Goal: Task Accomplishment & Management: Use online tool/utility

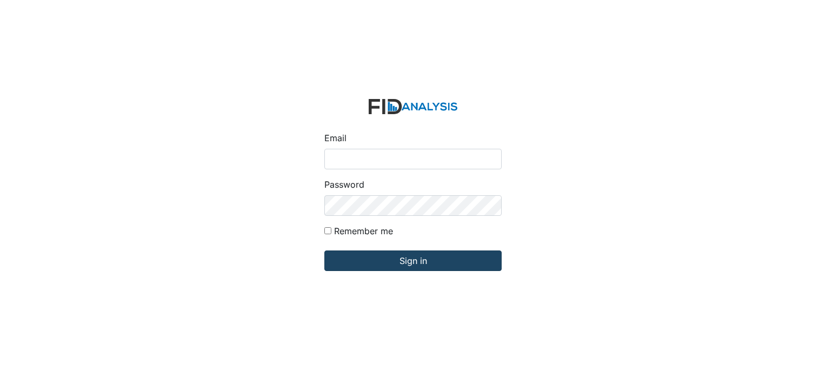
type input "[EMAIL_ADDRESS][DOMAIN_NAME]"
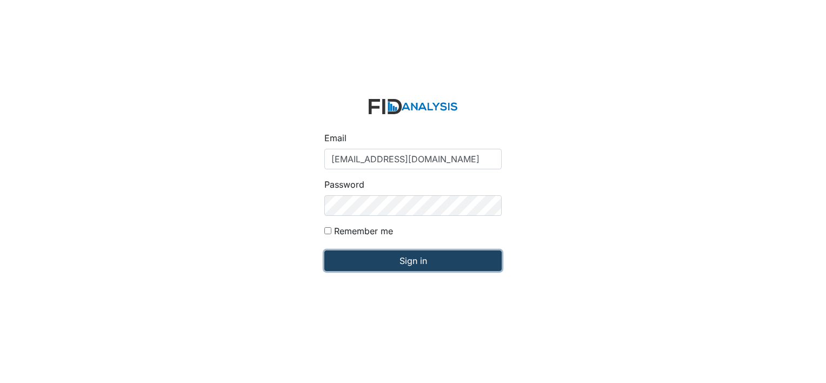
click at [368, 256] on input "Sign in" at bounding box center [412, 260] width 177 height 21
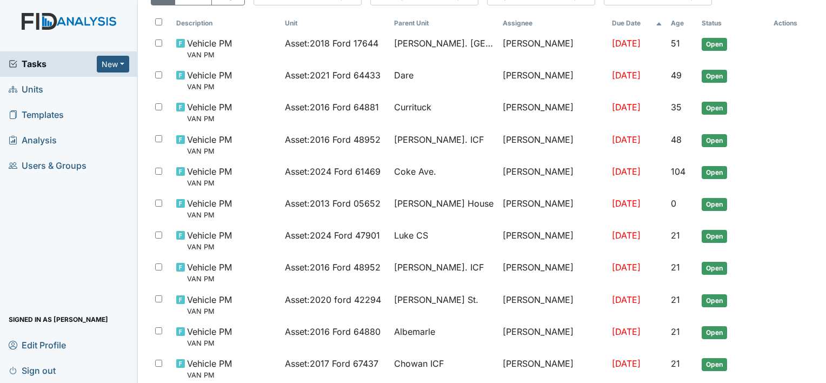
scroll to position [36, 0]
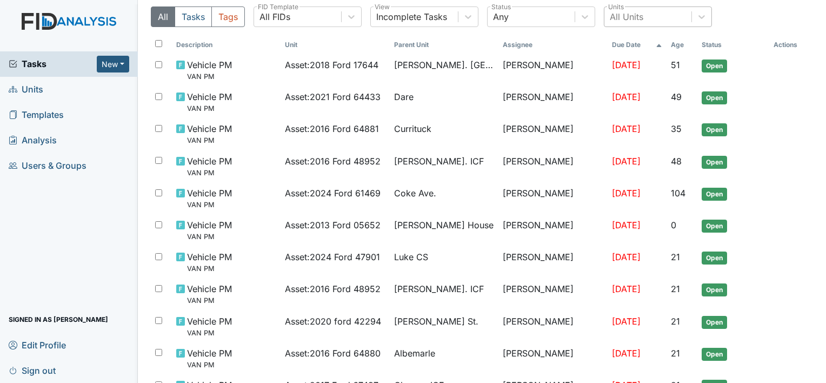
click at [628, 14] on div "All Units" at bounding box center [627, 16] width 34 height 13
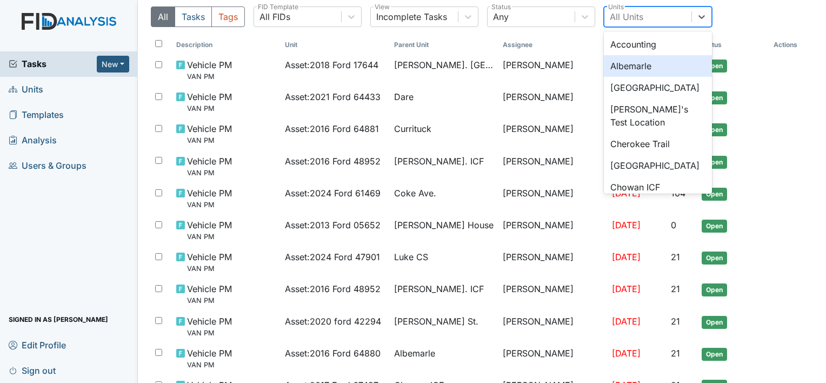
click at [640, 64] on div "Albemarle" at bounding box center [658, 66] width 108 height 22
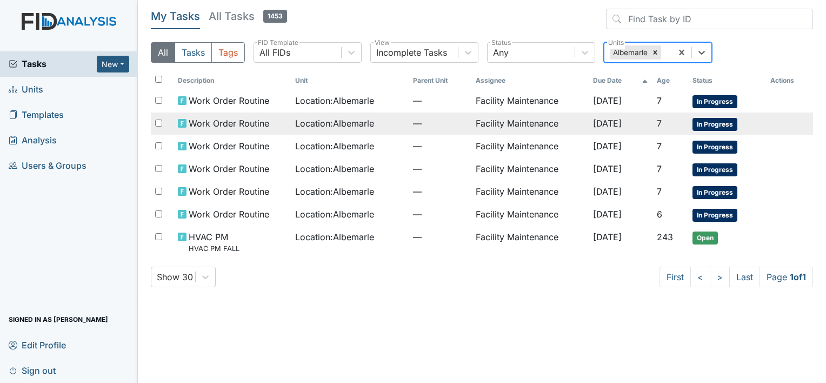
click at [335, 118] on span "Location : Albemarle" at bounding box center [334, 123] width 79 height 13
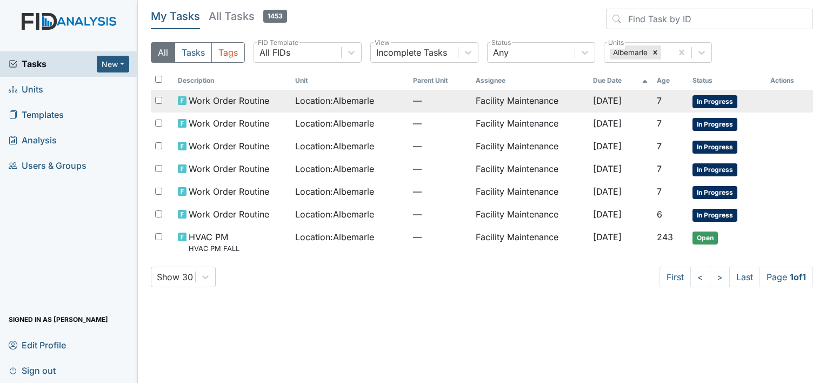
click at [212, 96] on span "Work Order Routine" at bounding box center [229, 100] width 81 height 13
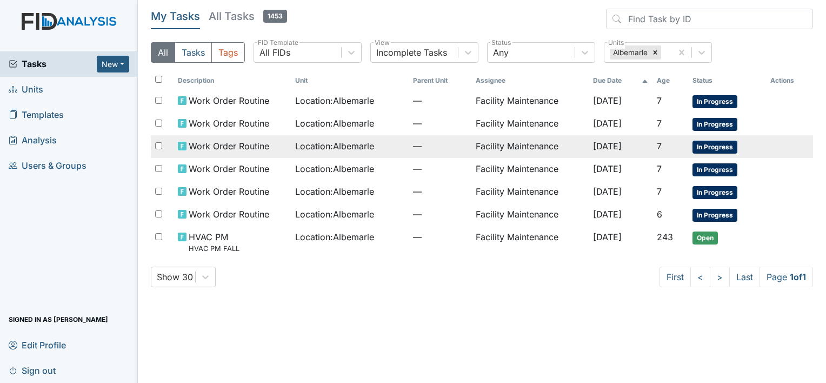
click at [210, 143] on span "Work Order Routine" at bounding box center [229, 145] width 81 height 13
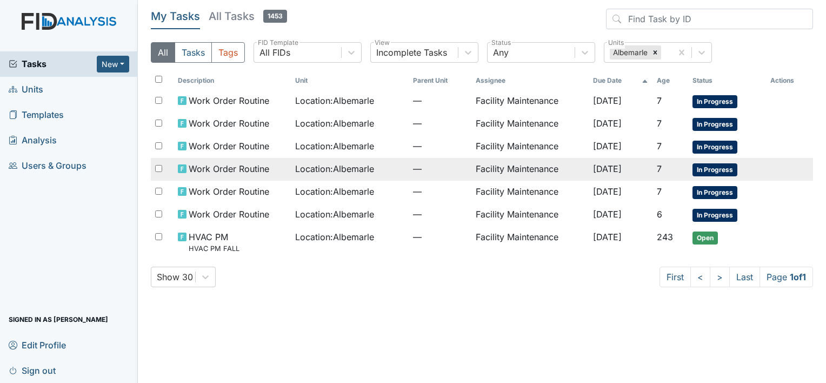
click at [223, 164] on span "Work Order Routine" at bounding box center [229, 168] width 81 height 13
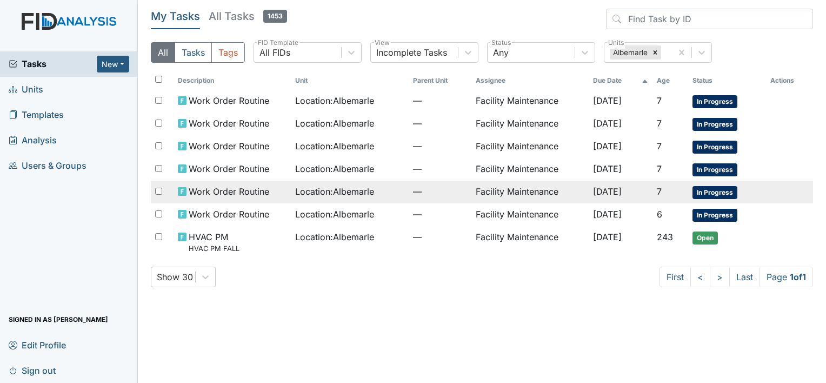
click at [203, 186] on span "Work Order Routine" at bounding box center [229, 191] width 81 height 13
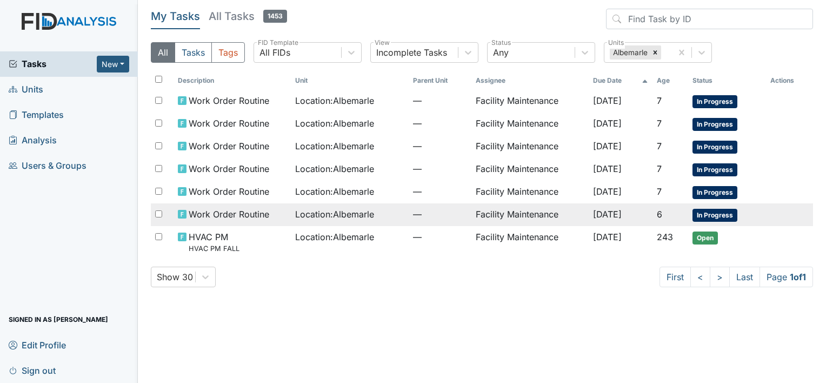
click at [208, 213] on span "Work Order Routine" at bounding box center [229, 214] width 81 height 13
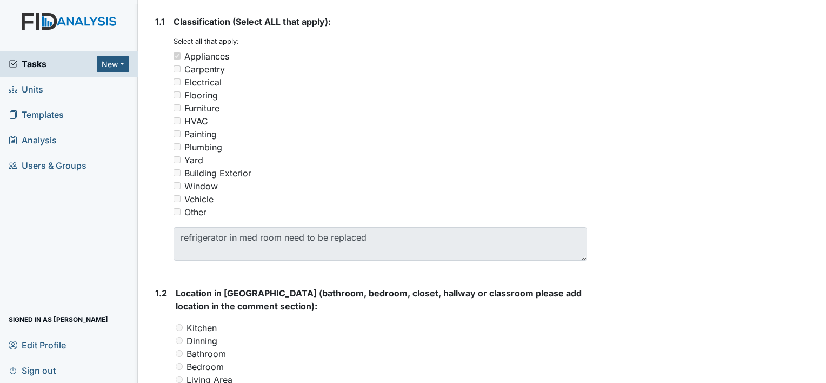
scroll to position [252, 0]
